Goal: Browse casually: Explore the website without a specific task or goal

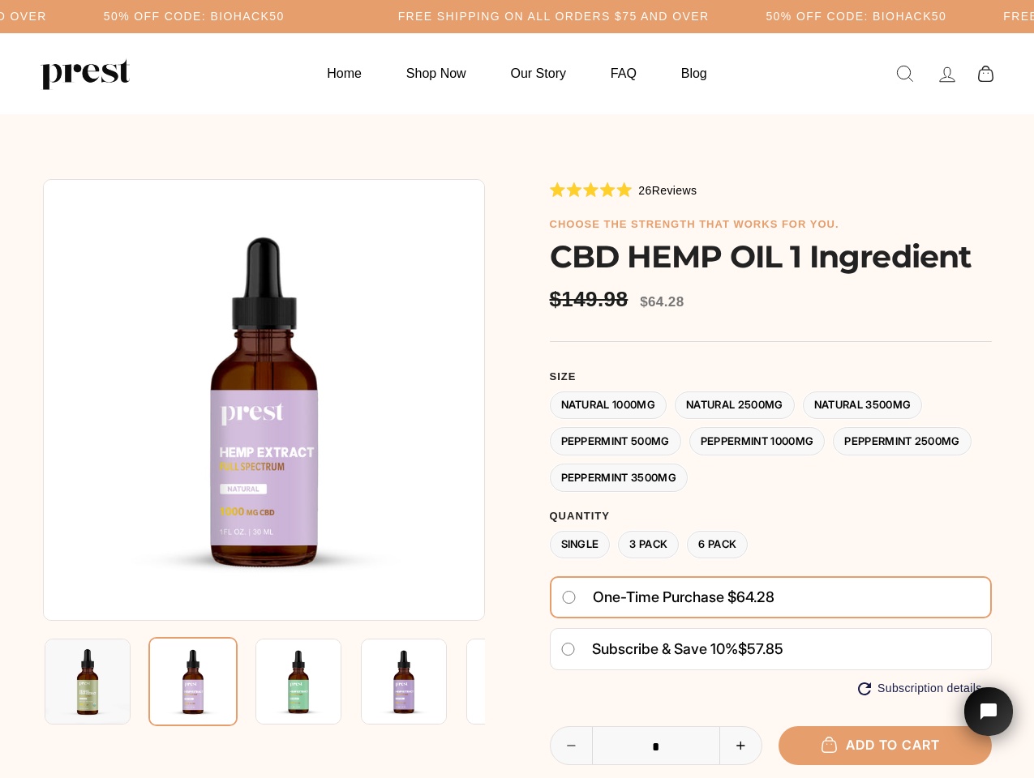
click at [517, 389] on div at bounding box center [517, 582] width 949 height 807
click at [264, 400] on img at bounding box center [264, 400] width 442 height 442
click at [264, 682] on img at bounding box center [298, 682] width 86 height 86
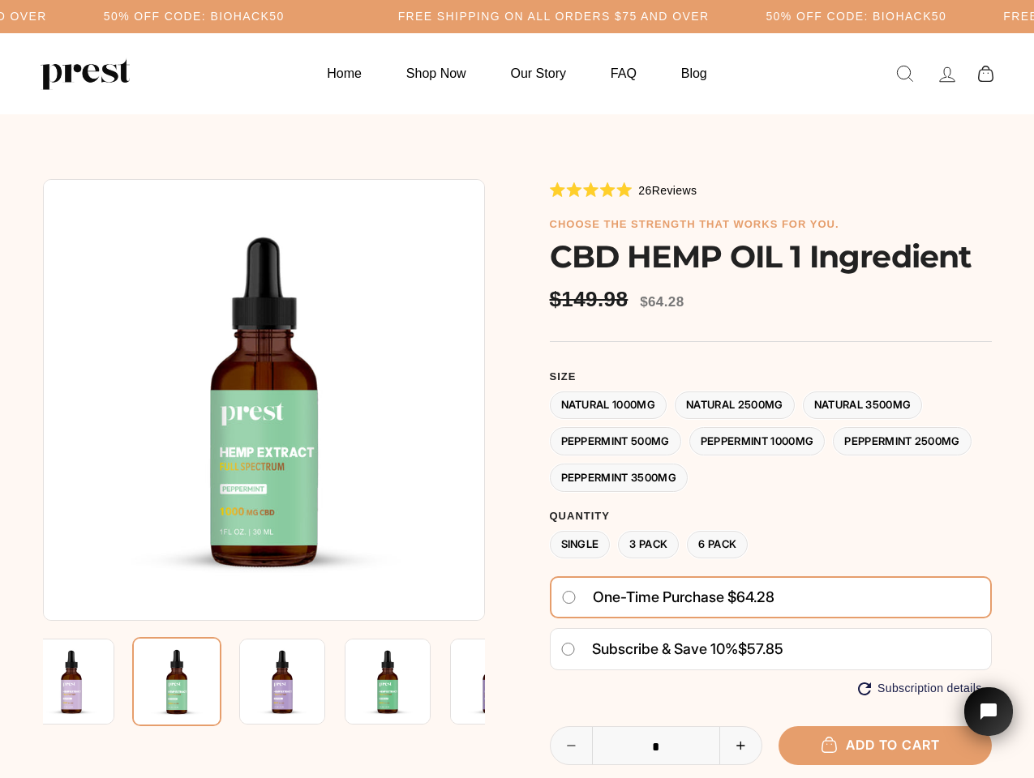
click at [88, 682] on img at bounding box center [71, 682] width 86 height 86
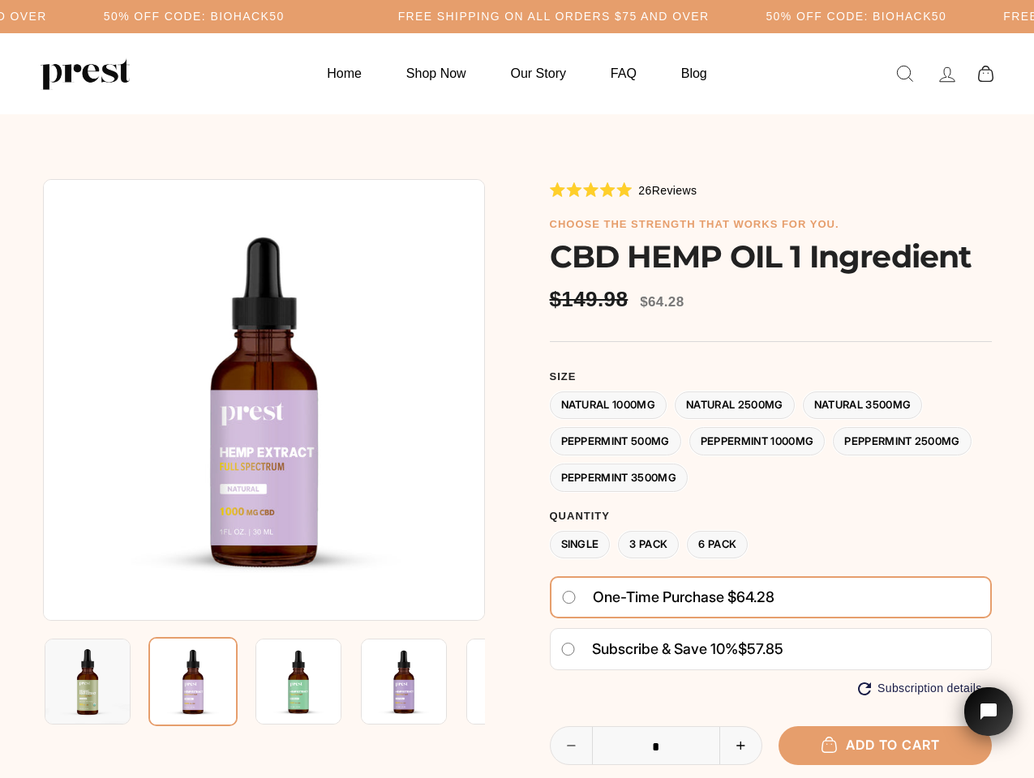
click at [255, 682] on img at bounding box center [298, 682] width 86 height 86
click at [193, 682] on img at bounding box center [192, 681] width 89 height 89
click at [298, 682] on img at bounding box center [298, 682] width 86 height 86
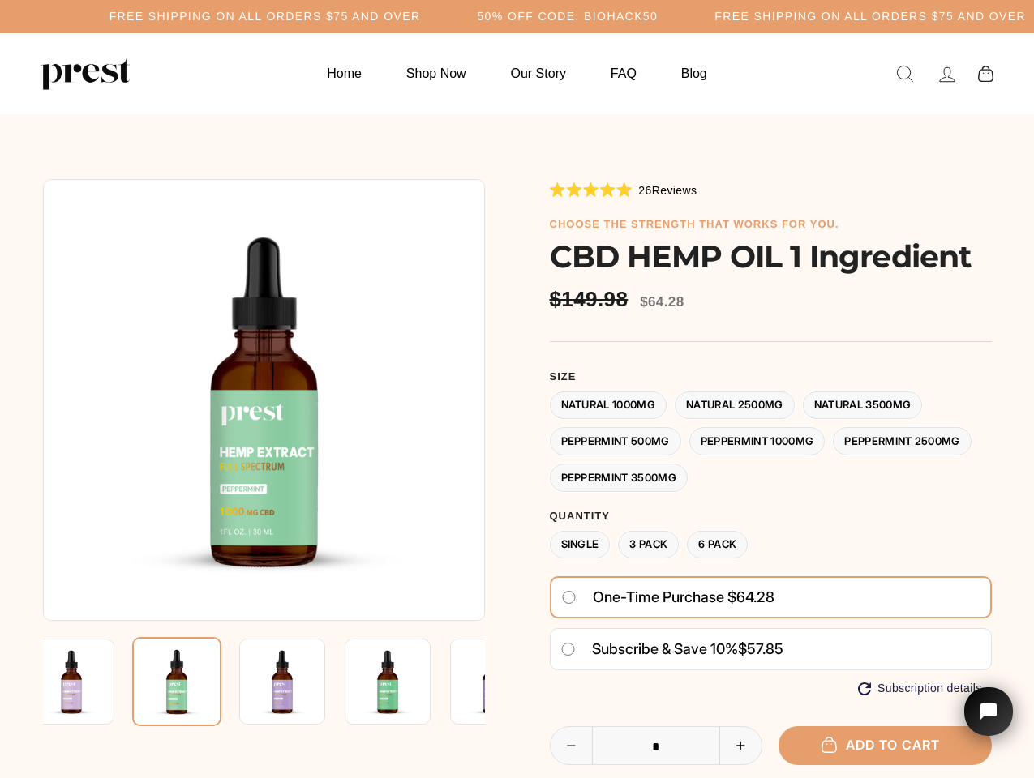
click at [221, 682] on img at bounding box center [176, 681] width 89 height 89
